Goal: Task Accomplishment & Management: Complete application form

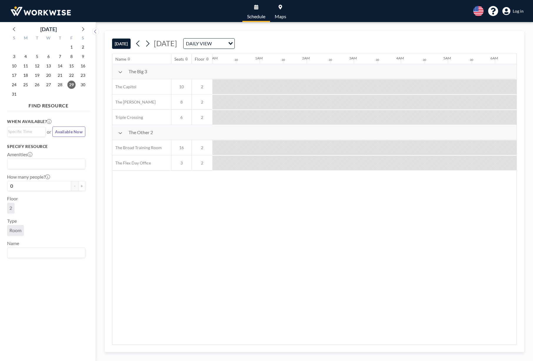
scroll to position [0, 541]
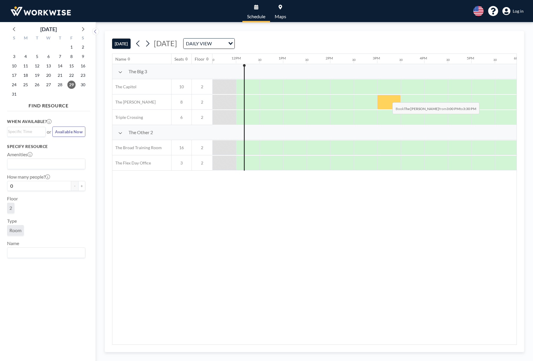
click at [387, 98] on div at bounding box center [389, 102] width 24 height 15
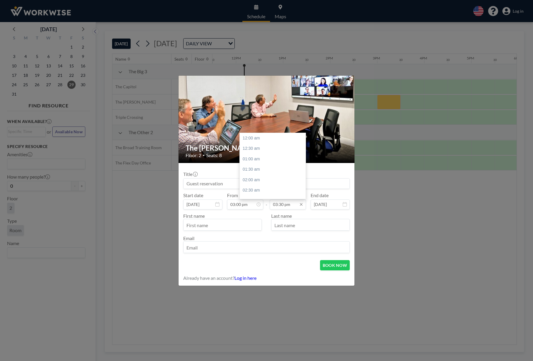
scroll to position [319, 0]
click at [252, 149] on div "04:00 pm" at bounding box center [274, 154] width 68 height 11
type input "04:00 pm"
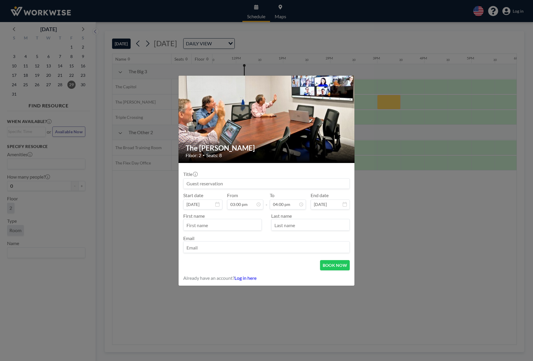
scroll to position [51, 0]
click at [519, 12] on div "The [PERSON_NAME] Floor: 2 • Seats: 8 Title Start date [DATE] From 03:00 pm - T…" at bounding box center [266, 180] width 533 height 361
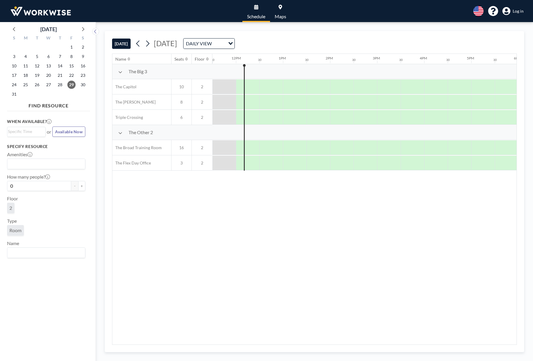
click at [517, 12] on span "Log in" at bounding box center [517, 11] width 11 height 5
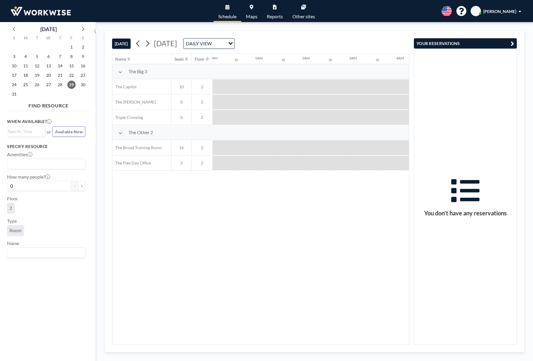
scroll to position [0, 541]
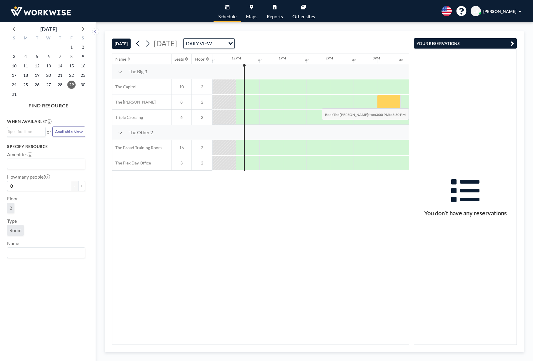
click at [388, 104] on div at bounding box center [389, 102] width 24 height 15
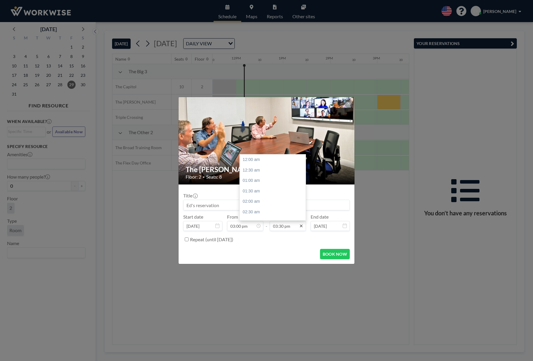
scroll to position [319, 0]
click at [300, 226] on icon at bounding box center [301, 225] width 5 height 5
click at [251, 170] on div "04:00 pm" at bounding box center [274, 175] width 68 height 11
type input "04:00 pm"
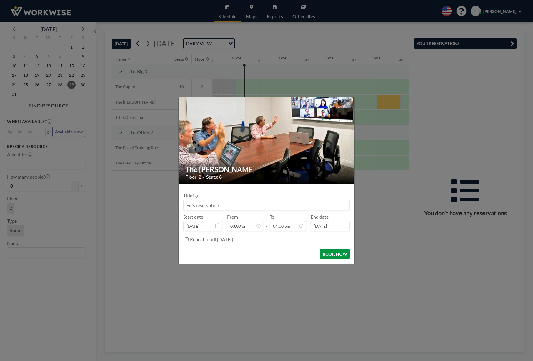
click at [335, 253] on button "BOOK NOW" at bounding box center [335, 254] width 30 height 10
